Goal: Task Accomplishment & Management: Manage account settings

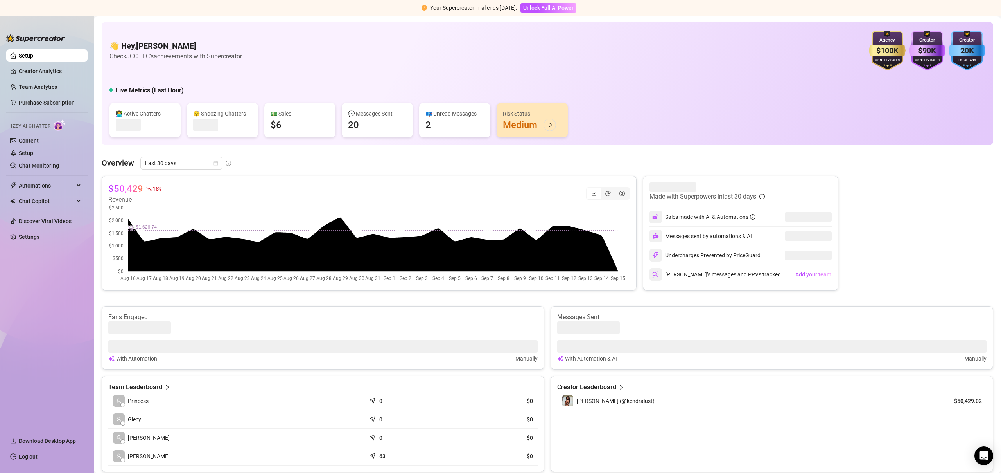
click at [25, 246] on ul "Setup Creator Analytics Team Analytics Purchase Subscription Izzy AI Chatter Co…" at bounding box center [46, 236] width 81 height 381
click at [32, 238] on link "Settings" at bounding box center [29, 237] width 21 height 6
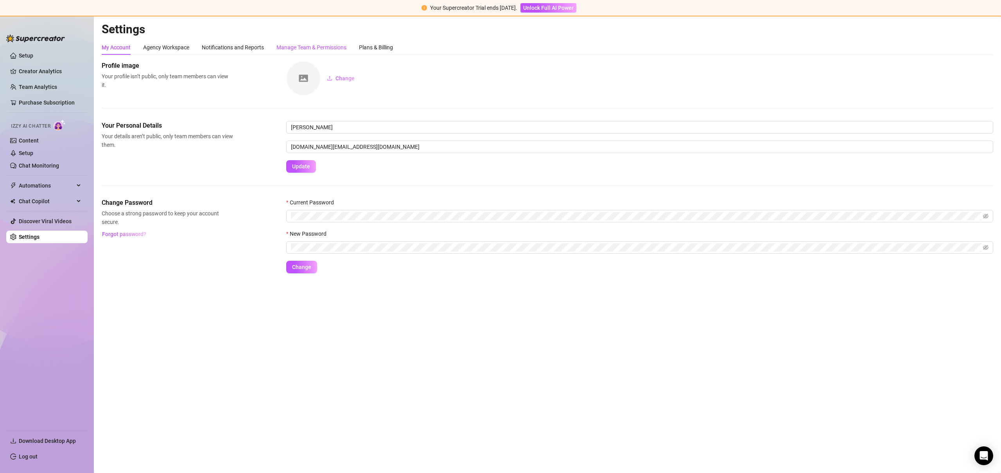
click at [290, 49] on div "Manage Team & Permissions" at bounding box center [312, 47] width 70 height 9
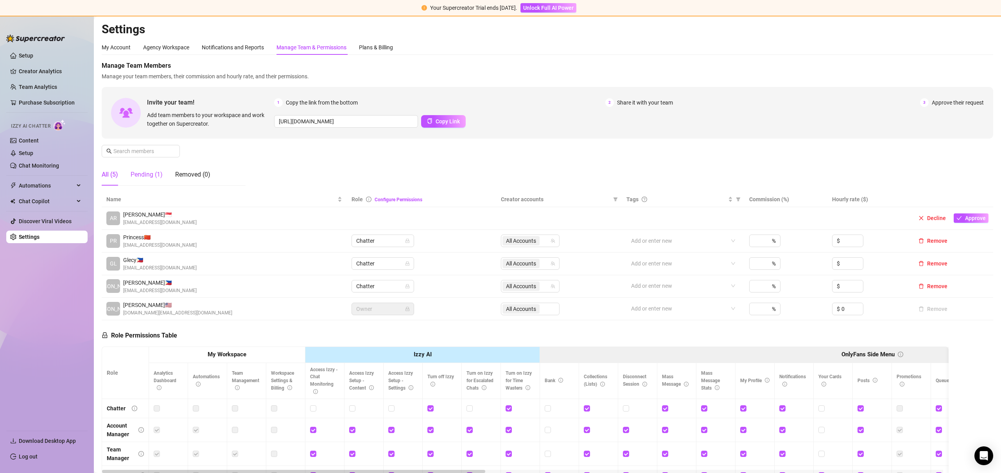
click at [149, 170] on div "Pending (1)" at bounding box center [147, 174] width 32 height 9
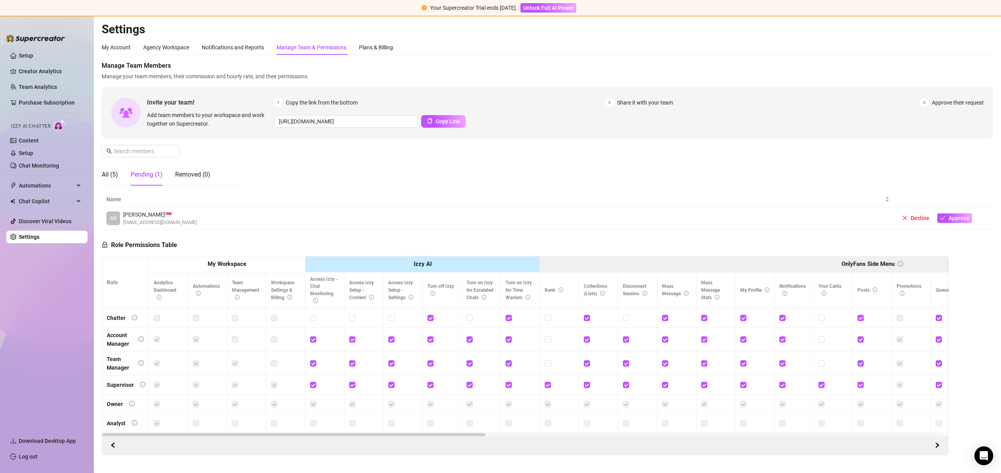
click at [168, 220] on span "[EMAIL_ADDRESS][DOMAIN_NAME]" at bounding box center [160, 222] width 74 height 7
click at [962, 219] on span "Approve" at bounding box center [959, 218] width 21 height 6
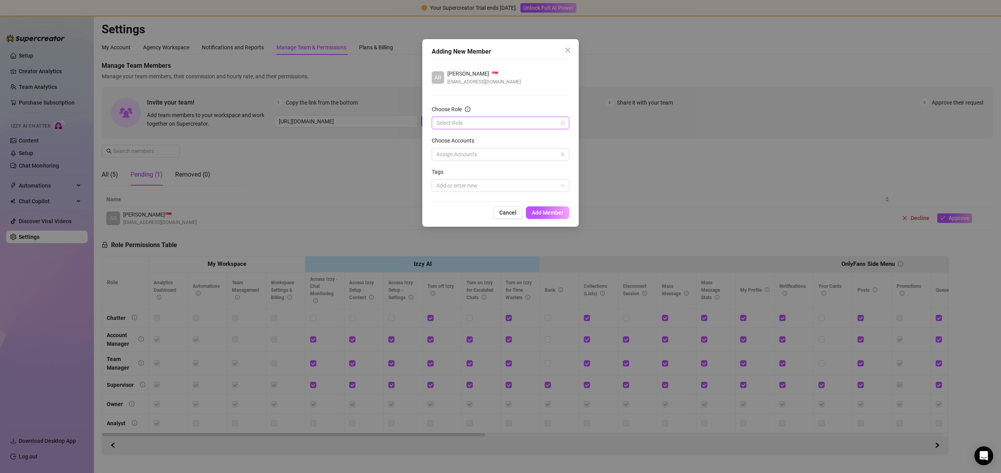
click at [477, 125] on input "Choose Role" at bounding box center [497, 123] width 121 height 12
click at [469, 139] on div "Chatter" at bounding box center [500, 138] width 125 height 9
click at [473, 158] on div at bounding box center [496, 154] width 126 height 11
click at [469, 180] on span "[PERSON_NAME] (@kendralust)" at bounding box center [506, 181] width 78 height 6
checkbox input "true"
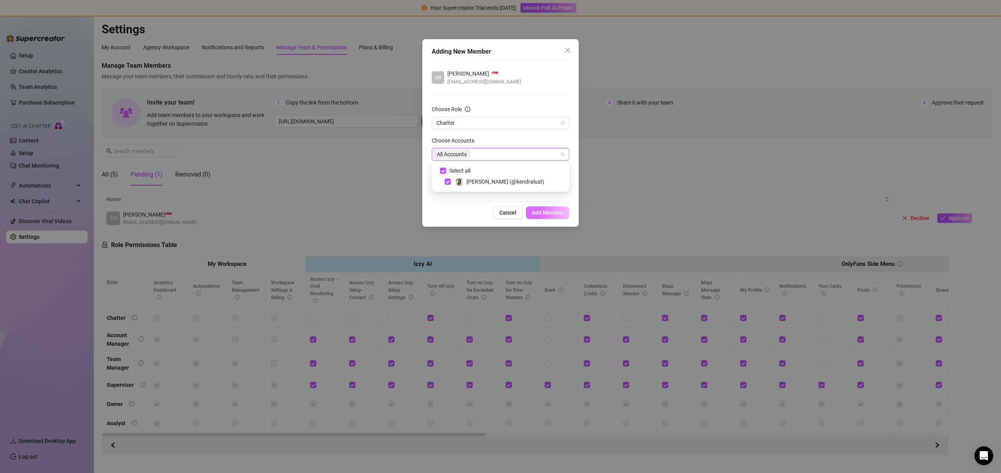
click at [539, 211] on span "Add Member" at bounding box center [548, 212] width 32 height 6
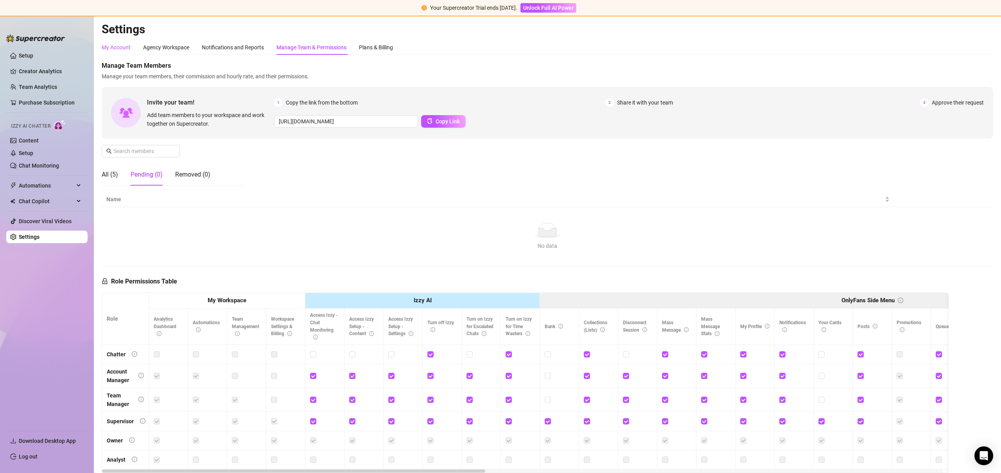
click at [115, 48] on div "My Account" at bounding box center [116, 47] width 29 height 9
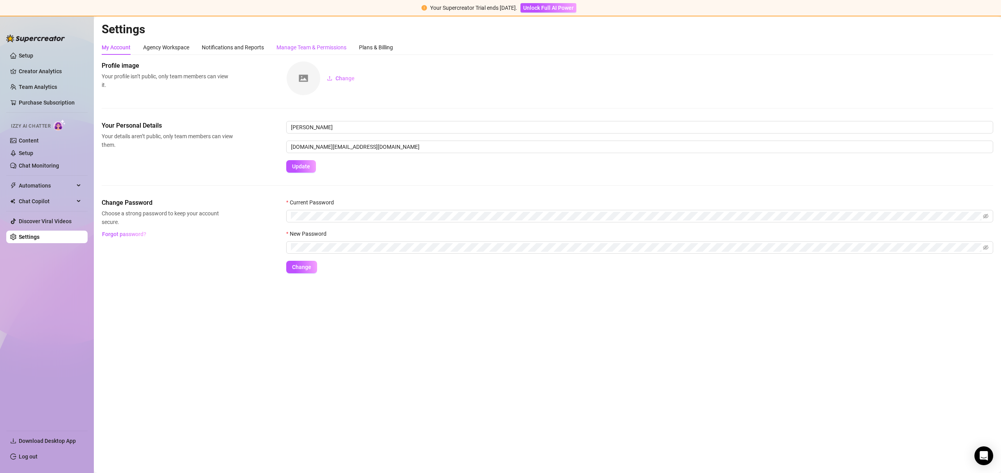
click at [281, 50] on div "Manage Team & Permissions" at bounding box center [312, 47] width 70 height 9
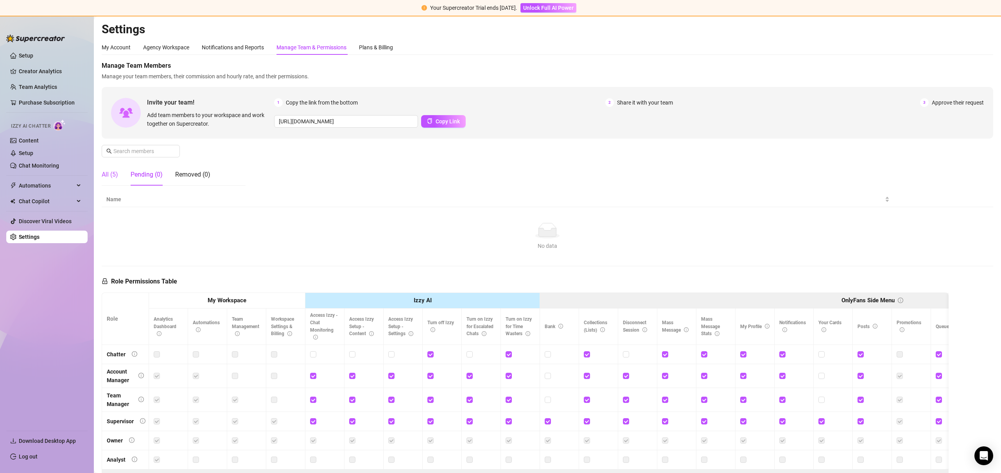
click at [118, 178] on div "All (5)" at bounding box center [110, 174] width 16 height 9
